Goal: Information Seeking & Learning: Learn about a topic

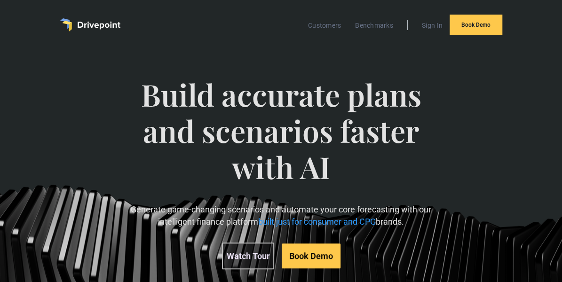
scroll to position [0, 0]
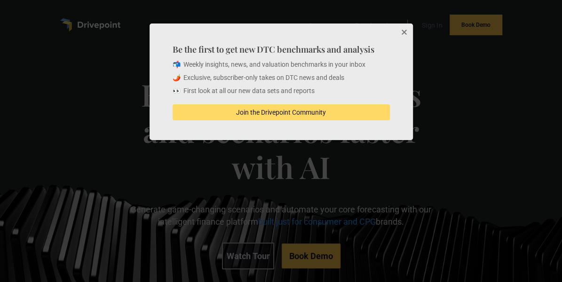
click at [25, 65] on div at bounding box center [281, 141] width 562 height 282
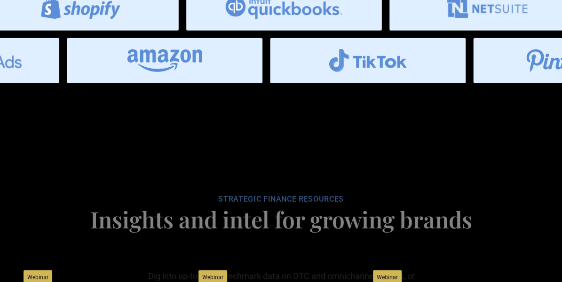
scroll to position [3155, 0]
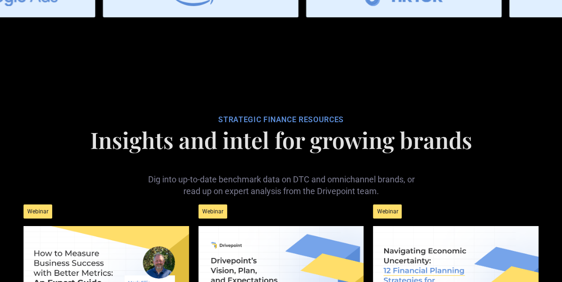
click at [338, 197] on div "Webinar" at bounding box center [282, 211] width 166 height 29
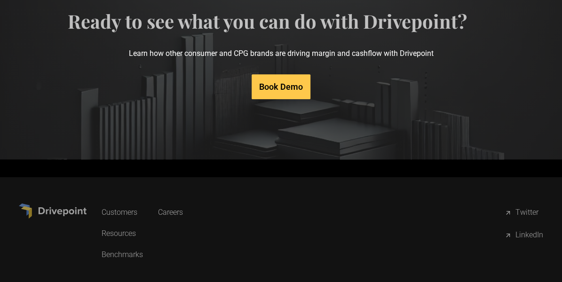
scroll to position [3692, 0]
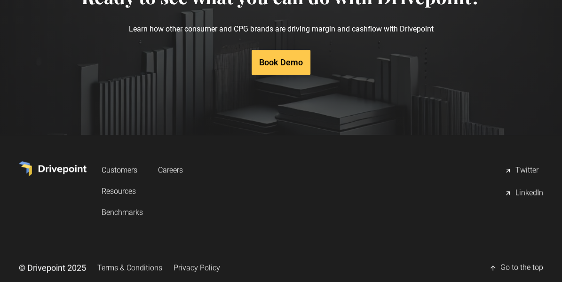
click at [136, 259] on link "Terms & Conditions" at bounding box center [129, 267] width 65 height 17
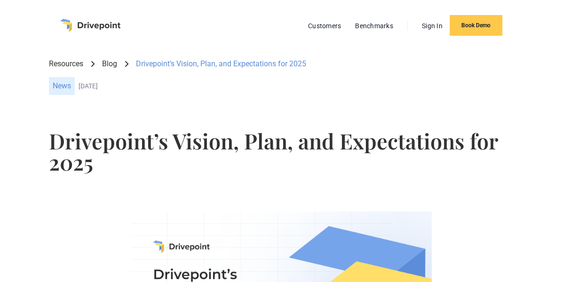
click at [338, 176] on div "Drivepoint’s Vision, Plan, and Expectations for 2025" at bounding box center [281, 158] width 464 height 70
click at [84, 136] on h1 "Drivepoint’s Vision, Plan, and Expectations for 2025" at bounding box center [281, 151] width 464 height 42
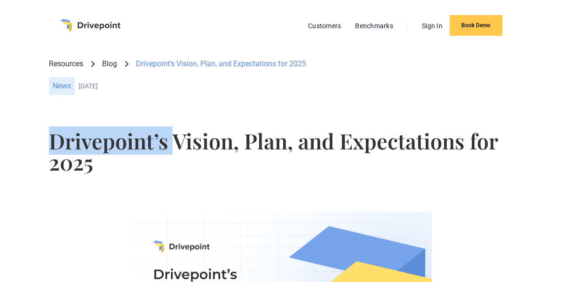
click at [84, 136] on h1 "Drivepoint’s Vision, Plan, and Expectations for 2025" at bounding box center [281, 151] width 464 height 42
copy h1 "Drivepoint’s"
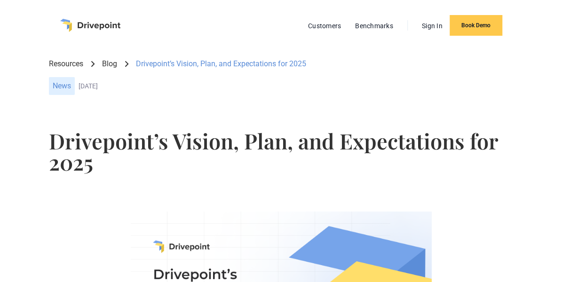
click at [193, 139] on h1 "Drivepoint’s Vision, Plan, and Expectations for 2025" at bounding box center [281, 151] width 464 height 42
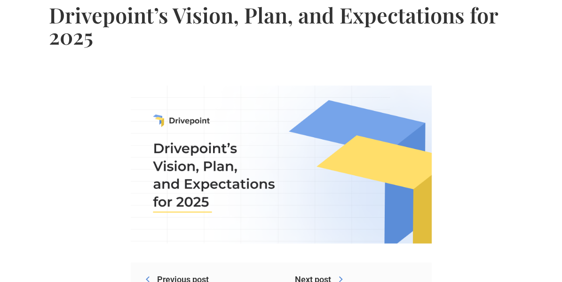
scroll to position [18, 0]
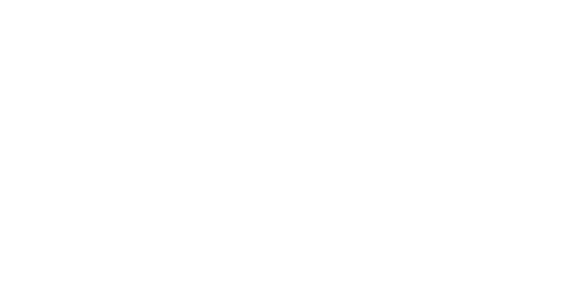
scroll to position [706, 0]
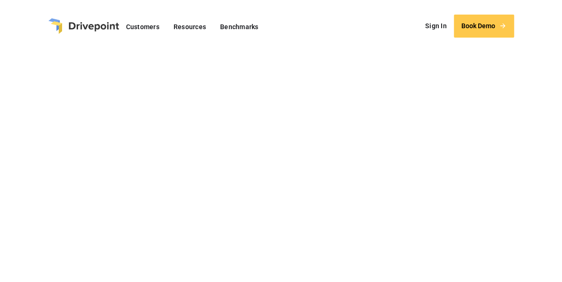
scroll to position [471, 0]
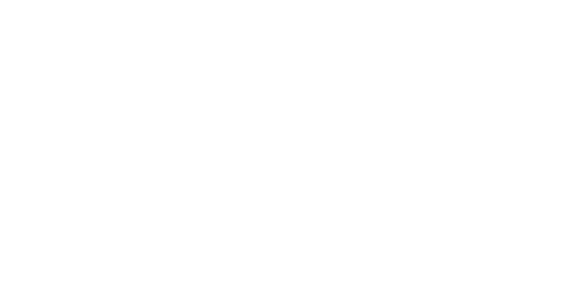
scroll to position [424, 0]
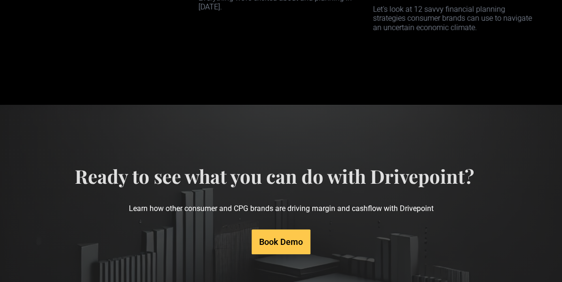
scroll to position [3692, 0]
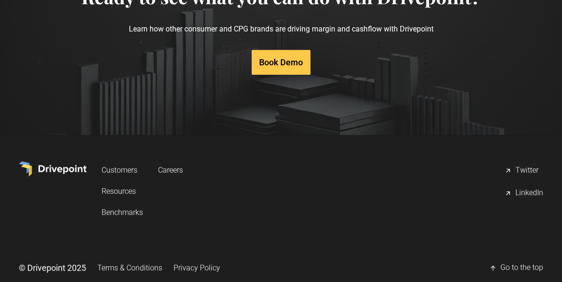
click at [196, 259] on link "Privacy Policy" at bounding box center [197, 267] width 47 height 17
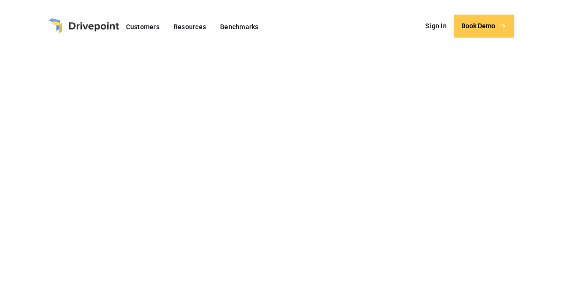
drag, startPoint x: 20, startPoint y: 117, endPoint x: 94, endPoint y: 6, distance: 134.0
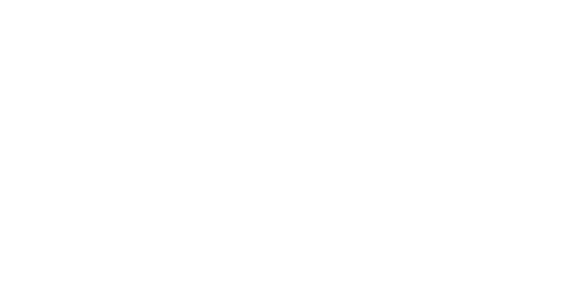
scroll to position [6093, 0]
